Goal: Task Accomplishment & Management: Complete application form

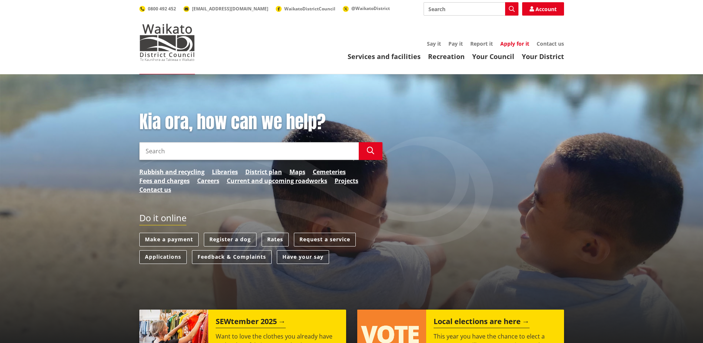
click at [508, 46] on link "Apply for it" at bounding box center [515, 43] width 29 height 7
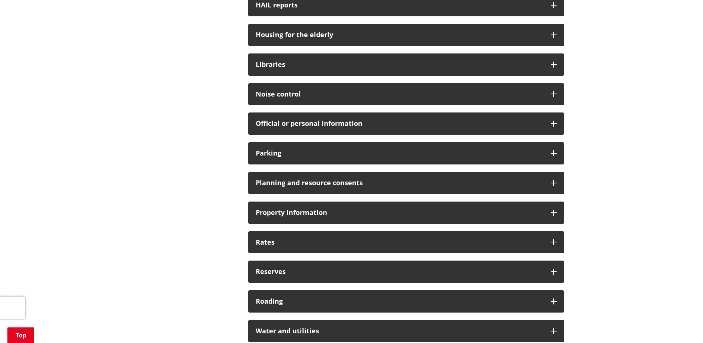
scroll to position [439, 0]
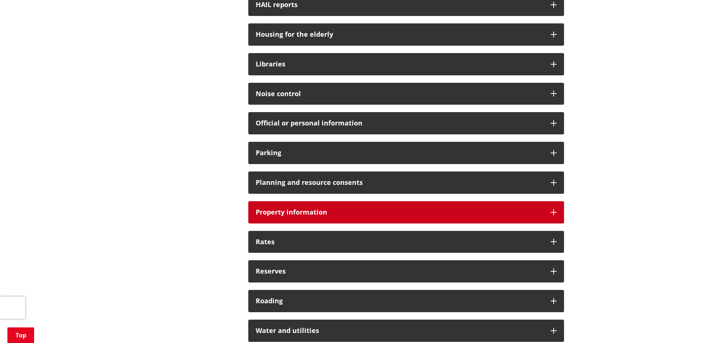
click at [372, 215] on h3 "Property information" at bounding box center [400, 211] width 288 height 7
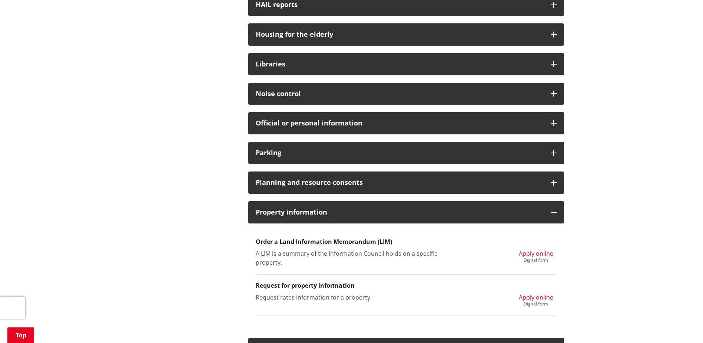
click at [531, 254] on span "Apply online" at bounding box center [536, 253] width 34 height 8
